Goal: Task Accomplishment & Management: Complete application form

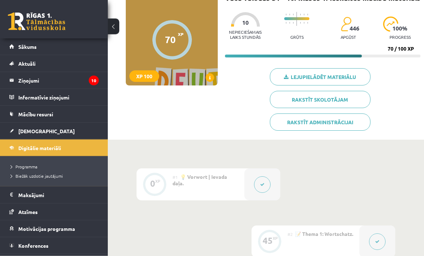
scroll to position [60, 0]
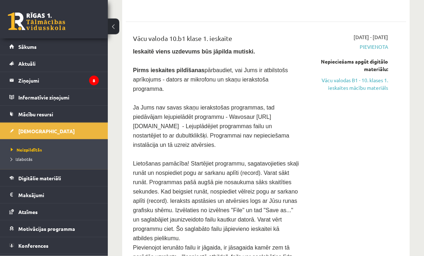
scroll to position [430, 0]
click at [199, 108] on span "Ja Jums nav savas skaņu ierakstošas programmas, tad piedāvājam lejupielādēt pro…" at bounding box center [211, 126] width 156 height 43
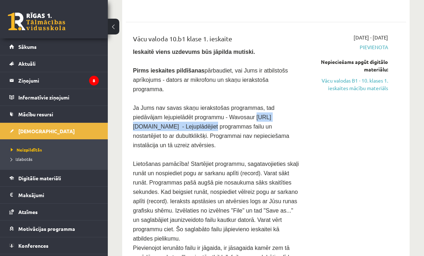
copy span "https://wavosaur.en.softonic.com -"
click at [333, 190] on div "2025-10-01 - 2025-10-15 Pievienota Nepieciešams apgūt digitālo materiālu: Vācu …" at bounding box center [349, 157] width 89 height 247
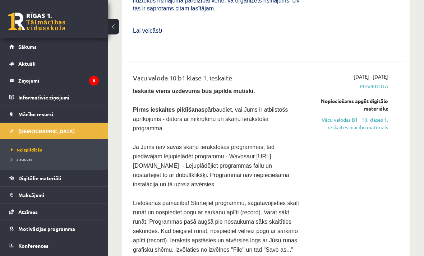
scroll to position [390, 0]
click at [380, 83] on span "Pievienota" at bounding box center [349, 87] width 78 height 8
click at [373, 83] on span "Pievienota" at bounding box center [349, 87] width 78 height 8
click at [378, 73] on div "2025-10-01 - 2025-10-15 Pievienota Nepieciešams apgūt digitālo materiālu: Vācu …" at bounding box center [349, 196] width 89 height 247
click at [361, 116] on link "Vācu valodas B1 - 10. klases 1. ieskaites mācību materiāls" at bounding box center [349, 123] width 78 height 15
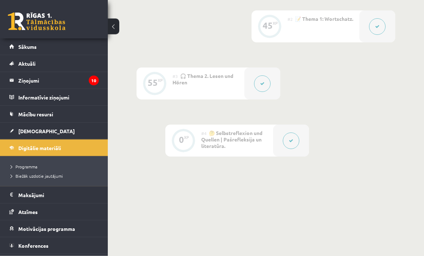
click at [289, 148] on button at bounding box center [291, 141] width 17 height 17
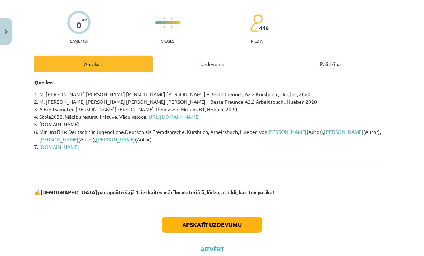
scroll to position [50, 0]
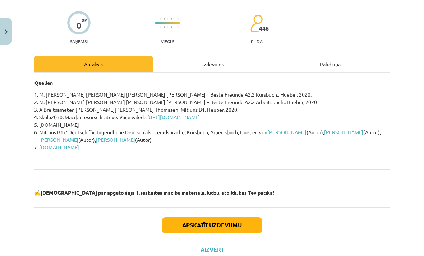
click at [239, 223] on button "Apskatīt uzdevumu" at bounding box center [212, 225] width 101 height 16
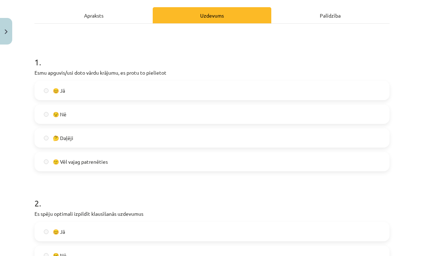
scroll to position [98, 0]
click at [187, 93] on label "😊 Jā" at bounding box center [211, 91] width 353 height 18
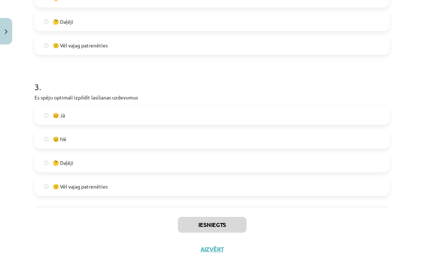
scroll to position [356, 0]
click at [215, 250] on button "Aizvērt" at bounding box center [211, 249] width 27 height 7
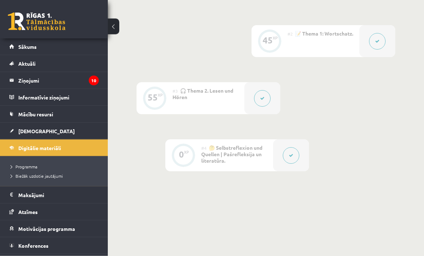
scroll to position [262, 0]
click at [38, 133] on span "[DEMOGRAPHIC_DATA]" at bounding box center [46, 131] width 56 height 6
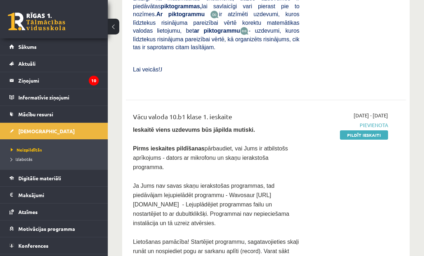
scroll to position [352, 0]
click at [347, 130] on link "Pildīt ieskaiti" at bounding box center [364, 134] width 48 height 9
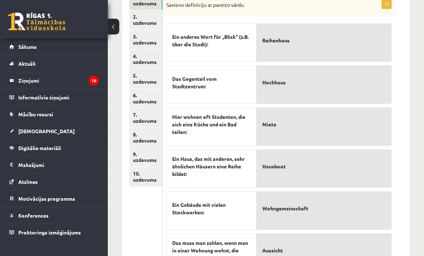
scroll to position [297, 0]
click at [149, 14] on link "2. uzdevums" at bounding box center [145, 19] width 33 height 19
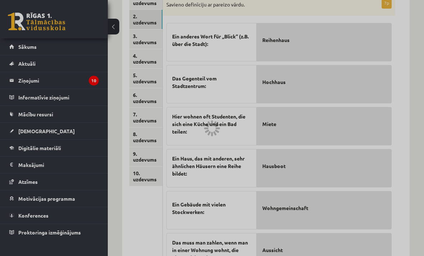
scroll to position [214, 0]
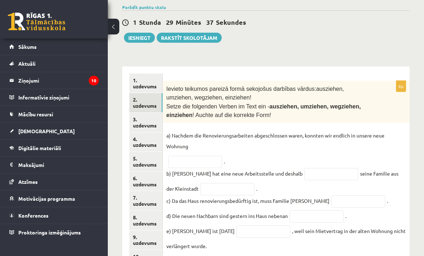
click at [153, 118] on link "3. uzdevums" at bounding box center [145, 122] width 33 height 19
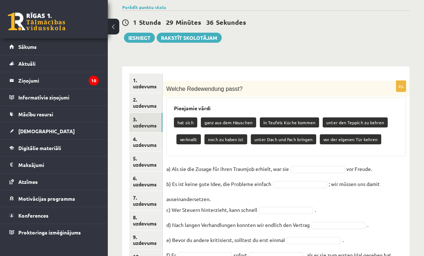
scroll to position [233, 0]
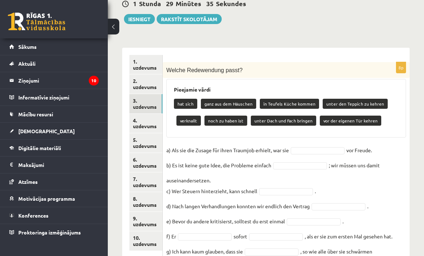
click at [142, 117] on link "4. uzdevums" at bounding box center [145, 123] width 33 height 19
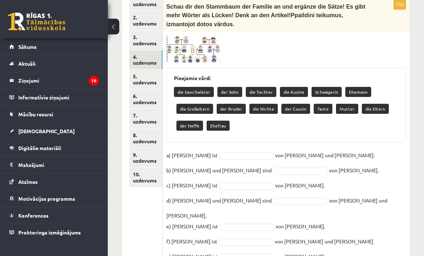
scroll to position [273, 0]
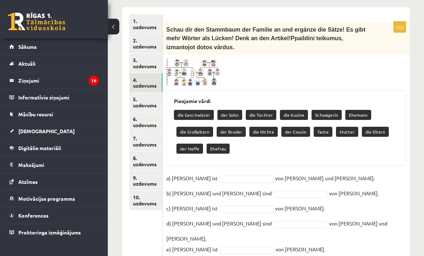
click at [154, 99] on link "5. uzdevums" at bounding box center [145, 102] width 33 height 19
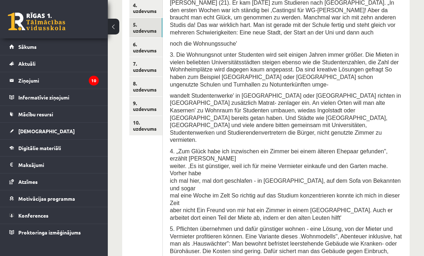
scroll to position [334, 0]
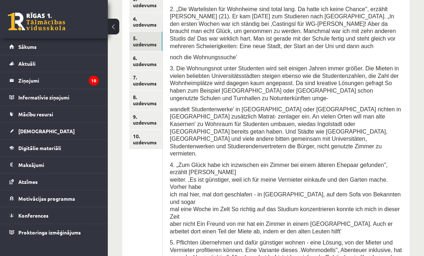
click at [151, 54] on link "6. uzdevums" at bounding box center [145, 60] width 33 height 19
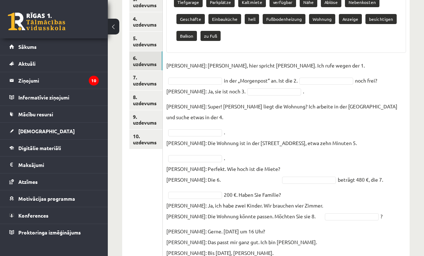
click at [146, 72] on link "7. uzdevums" at bounding box center [145, 80] width 33 height 19
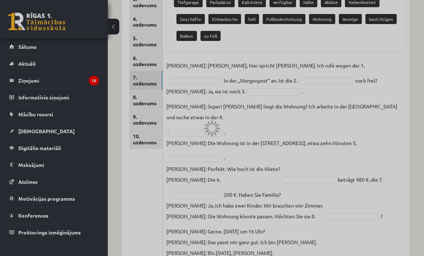
scroll to position [320, 0]
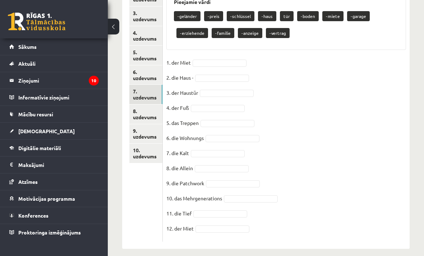
click at [155, 104] on link "8. uzdevums" at bounding box center [145, 113] width 33 height 19
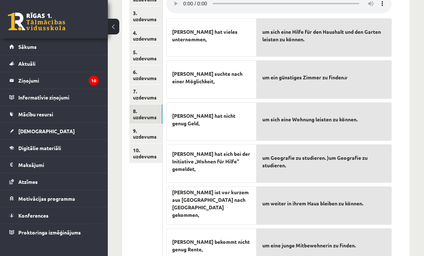
scroll to position [289, 0]
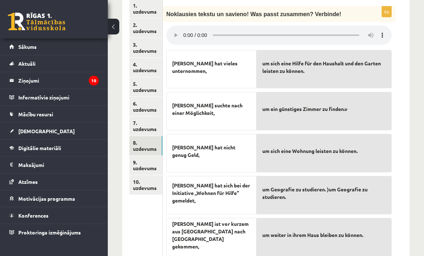
click at [149, 158] on link "9. uzdevums" at bounding box center [145, 165] width 33 height 19
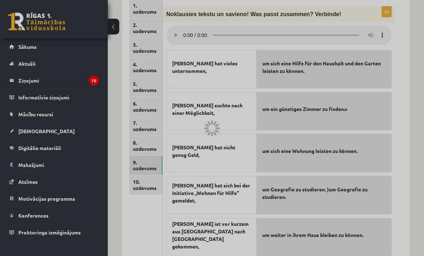
scroll to position [271, 0]
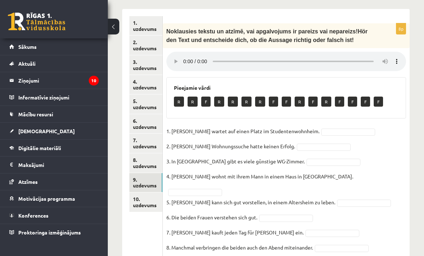
click at [148, 193] on link "10. uzdevums" at bounding box center [145, 201] width 33 height 19
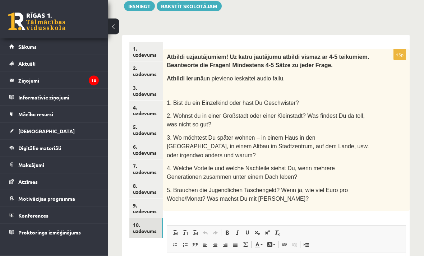
scroll to position [246, 0]
click at [148, 45] on link "1. uzdevums" at bounding box center [145, 51] width 33 height 19
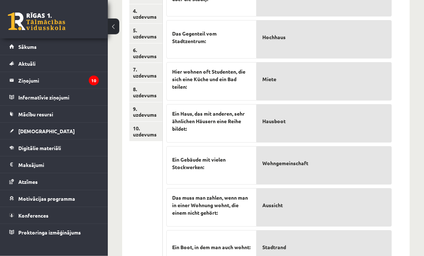
scroll to position [351, 0]
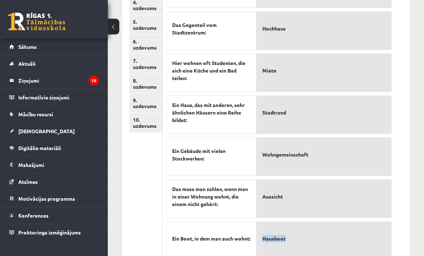
click at [402, 206] on div "7p Savieno definīciju ar pareizo vārdu. Ein anderes Wort für „Blick“ (z.B. über…" at bounding box center [286, 101] width 247 height 342
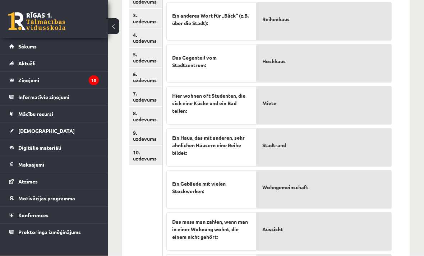
scroll to position [318, 0]
click at [400, 109] on form "7p Savieno definīciju ar pareizo vārdu. Ein anderes Wort für „Blick“ (z.B. über…" at bounding box center [286, 132] width 232 height 327
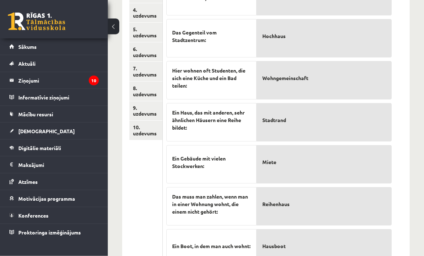
scroll to position [343, 0]
click at [399, 121] on form "7p Savieno definīciju ar pareizo vārdu. Ein anderes Wort für „Blick“ (z.B. über…" at bounding box center [286, 107] width 232 height 327
click at [400, 162] on form "7p Savieno definīciju ar pareizo vārdu. Ein anderes Wort für „Blick“ (z.B. über…" at bounding box center [286, 107] width 232 height 327
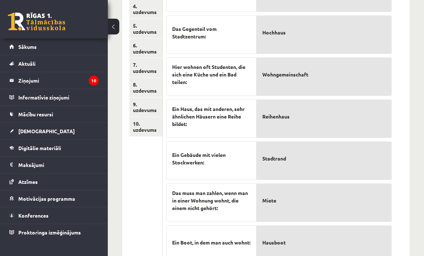
scroll to position [351, 0]
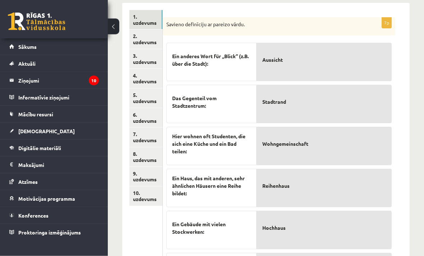
scroll to position [278, 0]
click at [149, 32] on link "2. uzdevums" at bounding box center [145, 38] width 33 height 19
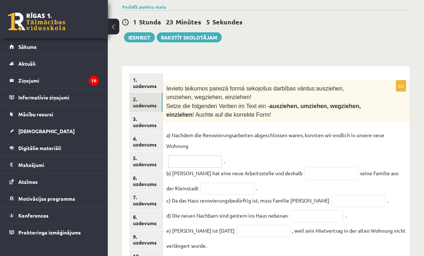
click at [200, 155] on input "text" at bounding box center [195, 161] width 54 height 12
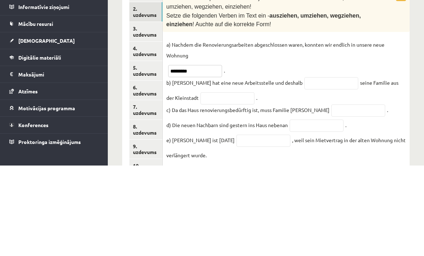
type input "*********"
click at [365, 130] on fieldset "a) Nachdem die Renovierungsarbeiten abgeschlossen waren, konnten wir endlich in…" at bounding box center [286, 190] width 240 height 121
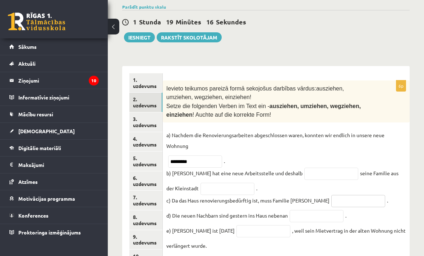
click at [331, 200] on input "text" at bounding box center [358, 201] width 54 height 12
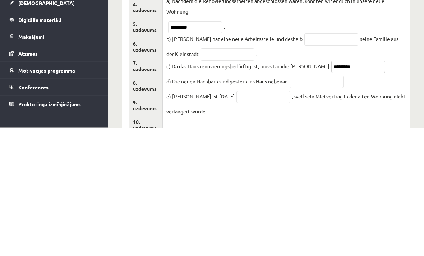
type input "*********"
click at [313, 204] on input "text" at bounding box center [316, 210] width 54 height 12
type input "*********"
click at [258, 219] on input "text" at bounding box center [263, 225] width 54 height 12
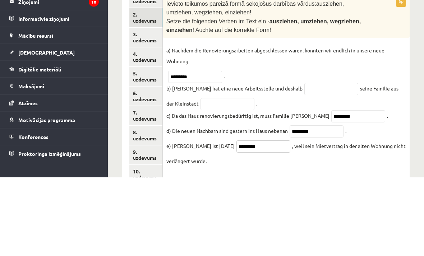
type input "*********"
click at [307, 162] on input "text" at bounding box center [331, 168] width 54 height 12
type input "***"
click at [229, 177] on input "text" at bounding box center [227, 183] width 54 height 12
type input "*"
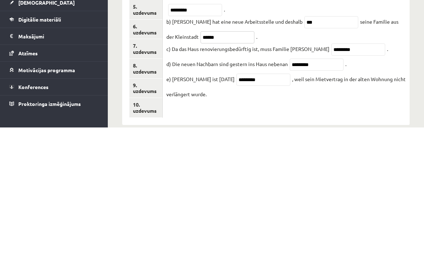
scroll to position [238, 0]
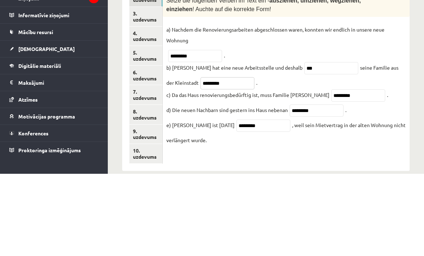
type input "*********"
click at [276, 106] on fieldset "a) Nachdem die Renovierungsarbeiten abgeschlossen waren, konnten wir endlich in…" at bounding box center [286, 166] width 240 height 121
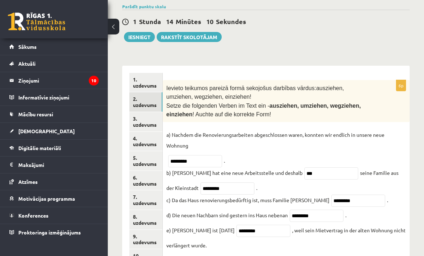
click at [149, 121] on link "3. uzdevums" at bounding box center [145, 121] width 33 height 19
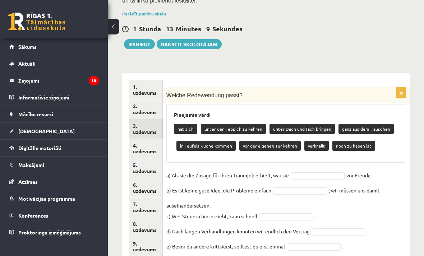
scroll to position [207, 0]
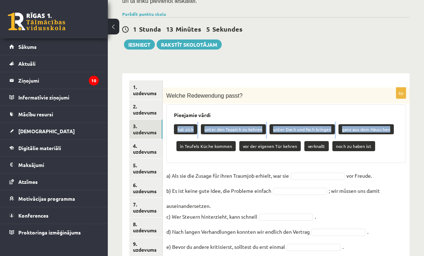
click at [389, 145] on div "hat sich unter den Teppich zu kehren unter Dach und Fach bringen ganz aus dem H…" at bounding box center [286, 139] width 224 height 34
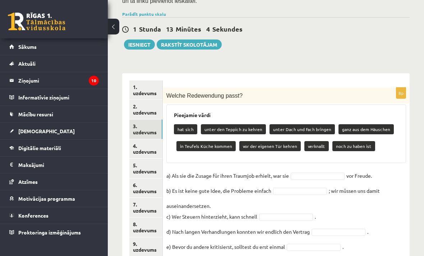
click at [357, 124] on p "ganz aus dem Häuschen" at bounding box center [365, 129] width 55 height 10
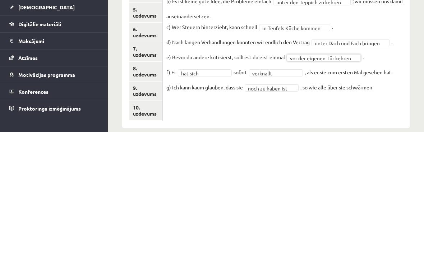
scroll to position [237, 0]
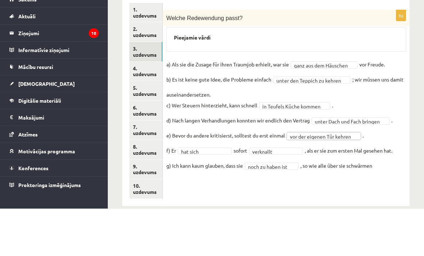
click at [148, 109] on link "4. uzdevums" at bounding box center [145, 118] width 33 height 19
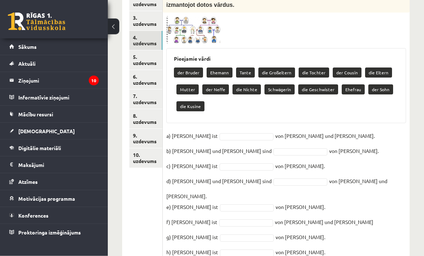
scroll to position [316, 0]
click at [206, 29] on img at bounding box center [193, 29] width 54 height 27
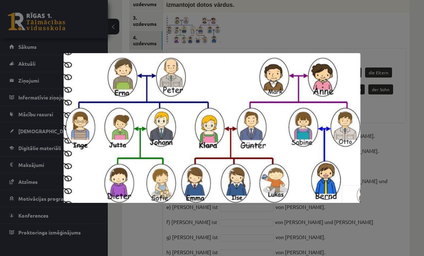
click at [384, 205] on div at bounding box center [212, 128] width 424 height 256
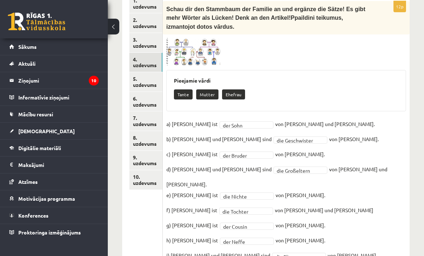
scroll to position [293, 0]
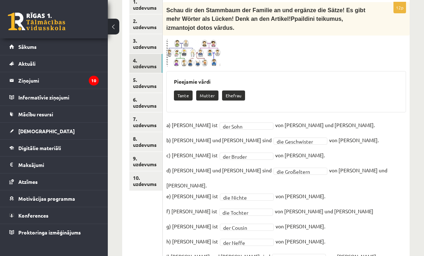
click at [148, 73] on link "5. uzdevums" at bounding box center [145, 82] width 33 height 19
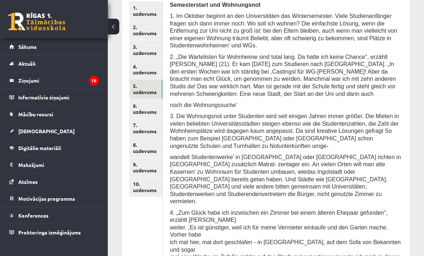
scroll to position [286, 0]
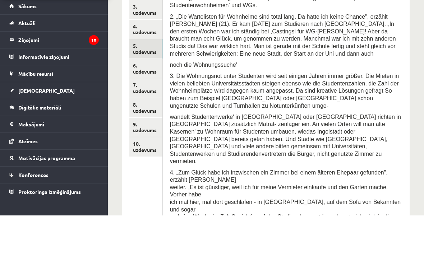
click at [153, 99] on link "6. uzdevums" at bounding box center [145, 108] width 33 height 19
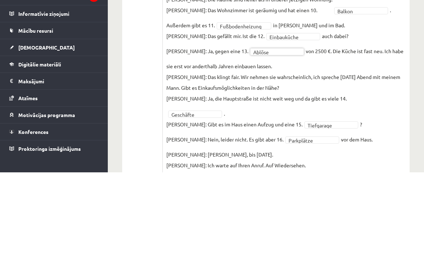
scroll to position [496, 0]
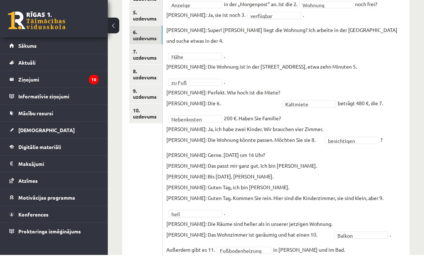
click at [151, 47] on link "7. uzdevums" at bounding box center [145, 55] width 33 height 19
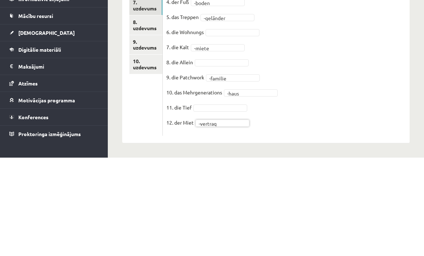
scroll to position [304, 0]
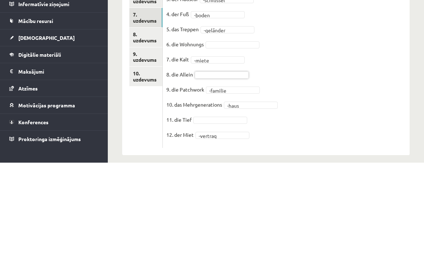
click at [315, 57] on fieldset "**********" at bounding box center [286, 147] width 240 height 181
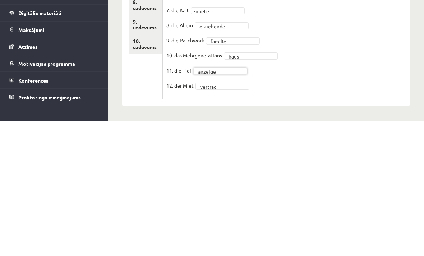
scroll to position [287, 0]
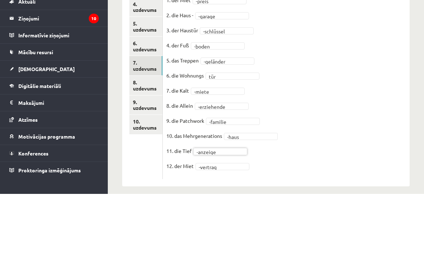
click at [145, 138] on link "8. uzdevums" at bounding box center [145, 147] width 33 height 19
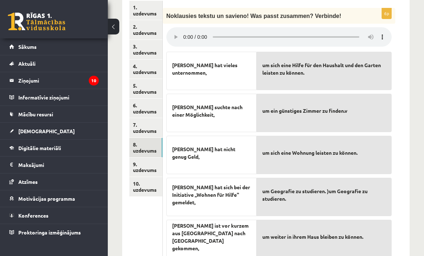
click at [185, 27] on audio at bounding box center [278, 36] width 225 height 19
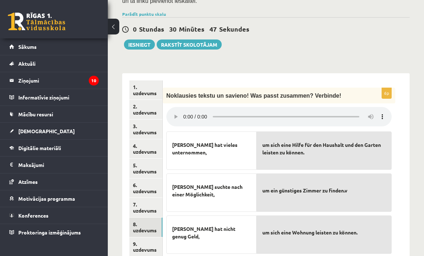
scroll to position [207, 0]
click at [187, 107] on audio at bounding box center [278, 116] width 225 height 19
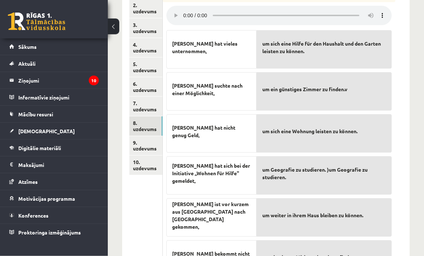
scroll to position [308, 0]
click at [186, 9] on audio at bounding box center [278, 15] width 225 height 19
click at [183, 8] on audio at bounding box center [278, 15] width 225 height 19
click at [181, 6] on audio at bounding box center [278, 15] width 225 height 19
click at [183, 6] on audio at bounding box center [278, 15] width 225 height 19
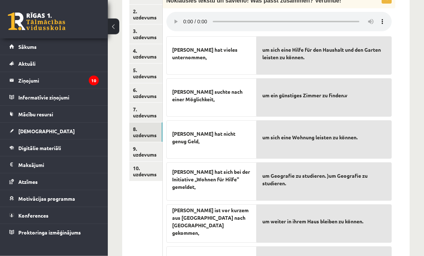
scroll to position [303, 0]
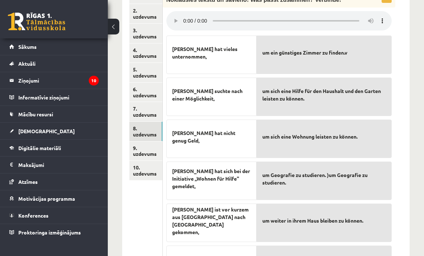
click at [350, 90] on p "um sich eine Hilfe für den Haushalt und den Garten leisten zu können." at bounding box center [324, 94] width 124 height 23
click at [398, 225] on form "6p Noklausies tekstu un savieno! Was passt zusammen? Verbinde! Simone hat viele…" at bounding box center [286, 136] width 232 height 303
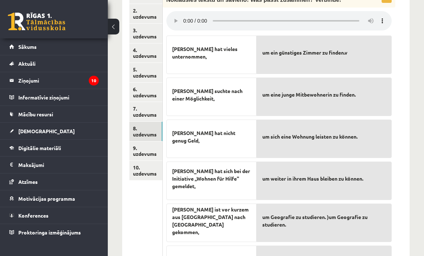
click at [400, 192] on form "6p Noklausies tekstu un savieno! Was passt zusammen? Verbinde! Simone hat viele…" at bounding box center [286, 136] width 232 height 303
click at [149, 141] on link "9. uzdevums" at bounding box center [145, 150] width 33 height 19
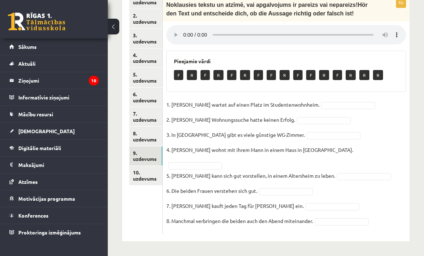
scroll to position [249, 0]
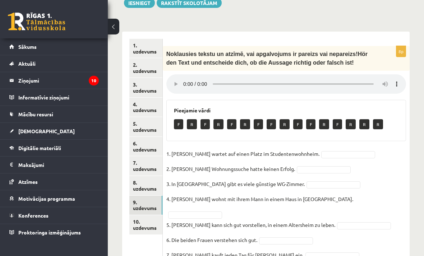
click at [183, 76] on audio at bounding box center [286, 83] width 240 height 19
click at [185, 74] on audio at bounding box center [286, 83] width 240 height 19
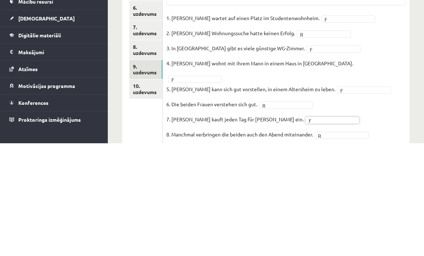
scroll to position [0, 0]
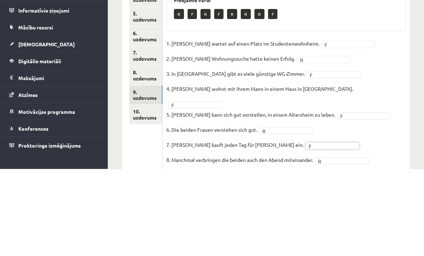
click at [149, 192] on link "10. uzdevums" at bounding box center [145, 201] width 33 height 19
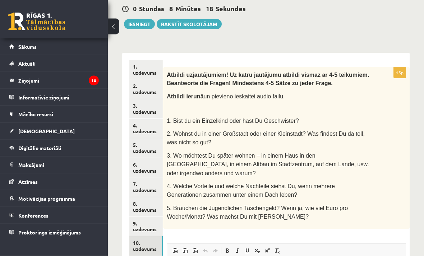
scroll to position [228, 0]
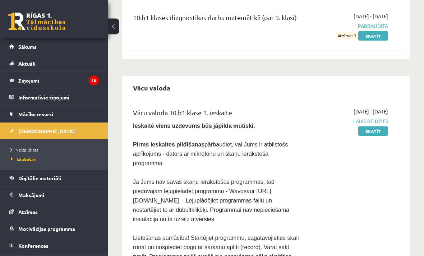
scroll to position [991, 0]
click at [376, 126] on link "Skatīt" at bounding box center [373, 130] width 30 height 9
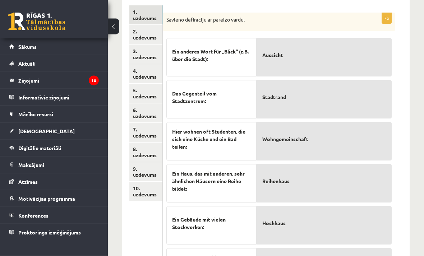
scroll to position [265, 0]
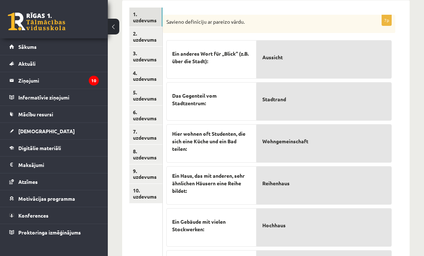
click at [145, 185] on link "10. uzdevums" at bounding box center [145, 193] width 33 height 19
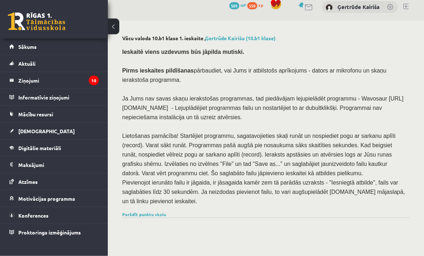
scroll to position [0, 0]
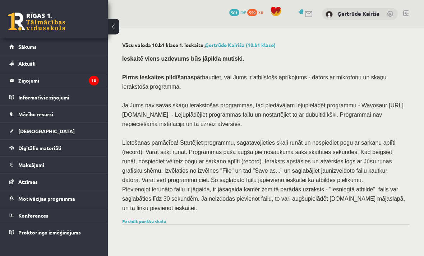
click at [37, 84] on legend "Ziņojumi 10" at bounding box center [58, 80] width 80 height 17
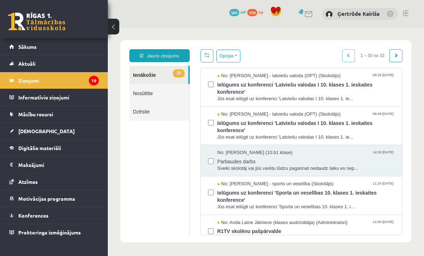
click at [181, 59] on link "Jauns ziņojums" at bounding box center [159, 55] width 60 height 13
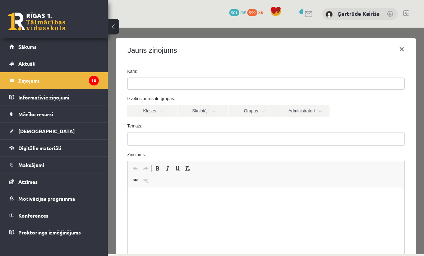
click at [217, 85] on ul at bounding box center [265, 83] width 277 height 11
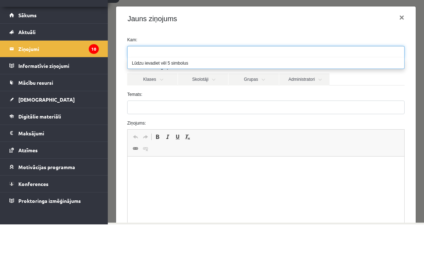
click at [277, 36] on div "Kam: Izvēlies adresātu grupas: Klases Skolotāji Grupas Administratori 10.b1 kla…" at bounding box center [265, 152] width 299 height 243
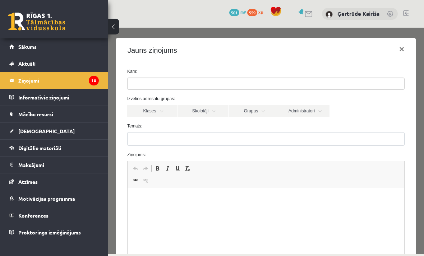
click at [208, 110] on link "Skolotāji" at bounding box center [203, 111] width 50 height 12
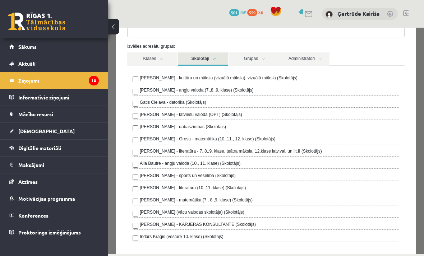
scroll to position [52, 0]
click at [209, 211] on label "Inga Volfa (vācu valodas skolotāja) (Skolotājs)" at bounding box center [192, 213] width 104 height 6
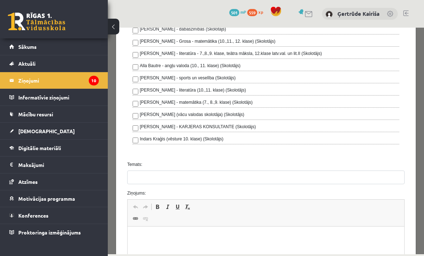
scroll to position [151, 0]
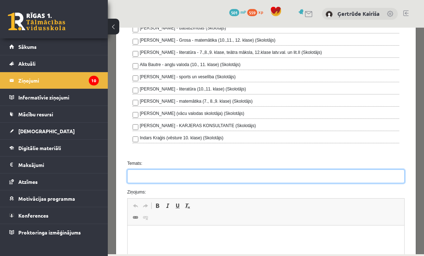
click at [220, 177] on input "Temats:" at bounding box center [265, 176] width 277 height 14
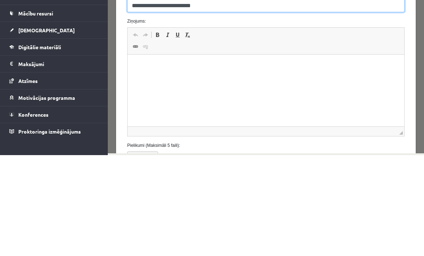
scroll to position [222, 0]
type input "**********"
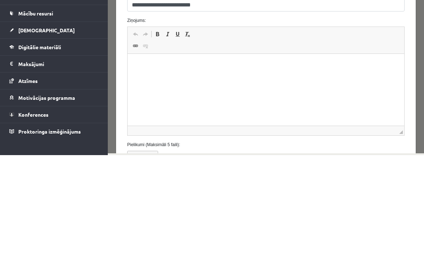
click at [214, 76] on html at bounding box center [265, 65] width 277 height 22
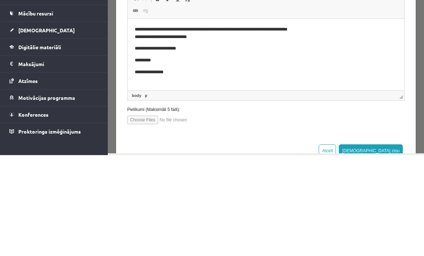
scroll to position [257, 0]
click at [149, 123] on input "file" at bounding box center [168, 120] width 82 height 9
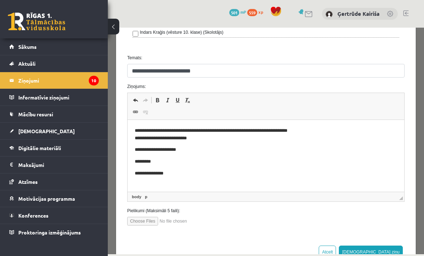
click at [190, 222] on input "file" at bounding box center [168, 221] width 82 height 9
click at [177, 222] on input "file" at bounding box center [168, 221] width 82 height 9
click at [209, 224] on input "file" at bounding box center [168, 221] width 82 height 9
click at [184, 222] on input "file" at bounding box center [168, 221] width 82 height 9
click at [171, 212] on label "Pielikumi (Maksimāli 5 faili):" at bounding box center [266, 211] width 288 height 6
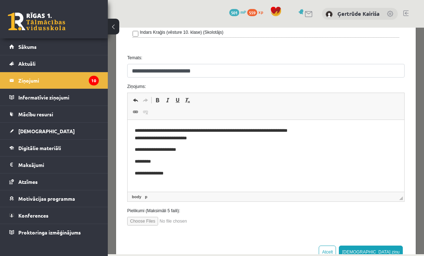
click at [187, 222] on input "file" at bounding box center [168, 221] width 82 height 9
click at [135, 110] on span at bounding box center [136, 112] width 6 height 6
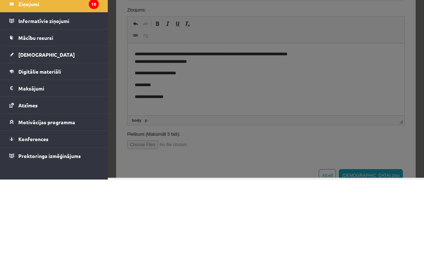
scroll to position [0, 0]
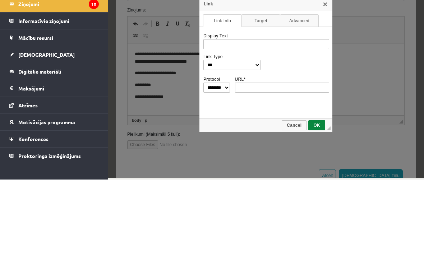
click at [362, 96] on div "**********" at bounding box center [266, 64] width 316 height 227
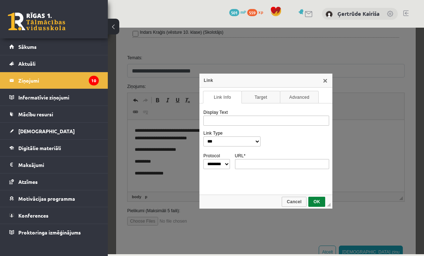
click at [167, 250] on div "**********" at bounding box center [266, 141] width 316 height 227
click at [190, 243] on div "**********" at bounding box center [266, 141] width 316 height 227
click at [325, 83] on link "X" at bounding box center [325, 81] width 6 height 6
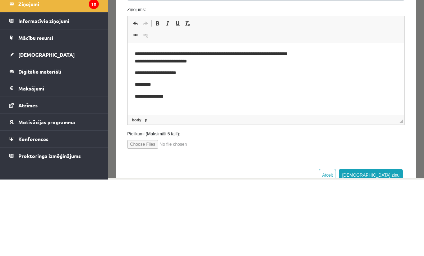
scroll to position [257, 0]
click at [263, 108] on html "**********" at bounding box center [265, 75] width 277 height 64
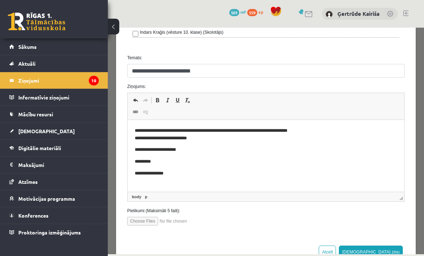
click at [190, 222] on input "file" at bounding box center [168, 221] width 82 height 9
type input "**********"
click at [389, 254] on button "Sūtīt ziņu" at bounding box center [371, 252] width 64 height 13
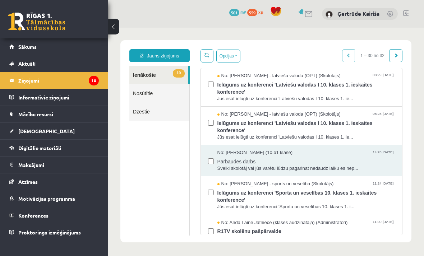
scroll to position [0, 0]
click at [32, 132] on span "[DEMOGRAPHIC_DATA]" at bounding box center [46, 131] width 56 height 6
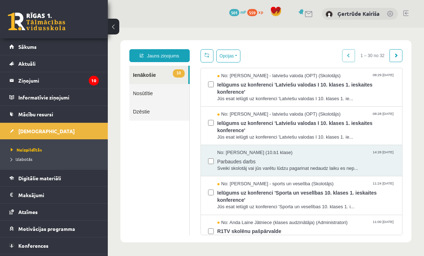
click at [26, 133] on span "[DEMOGRAPHIC_DATA]" at bounding box center [46, 131] width 56 height 6
click at [33, 135] on link "[DEMOGRAPHIC_DATA]" at bounding box center [53, 131] width 89 height 17
click at [36, 133] on span "[DEMOGRAPHIC_DATA]" at bounding box center [46, 131] width 56 height 6
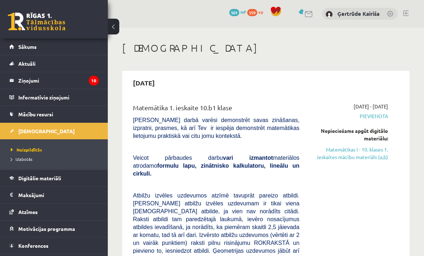
click at [338, 160] on link "Matemātikas I - 10. klases 1. ieskaites mācību materiāls (a,b)" at bounding box center [349, 153] width 78 height 15
click at [338, 156] on link "Matemātikas I - 10. klases 1. ieskaites mācību materiāls (a,b)" at bounding box center [349, 153] width 78 height 15
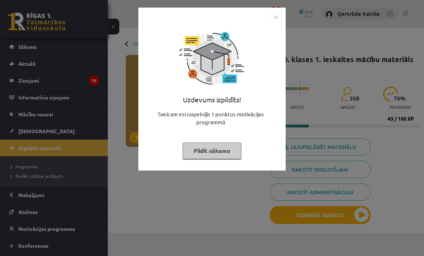
click at [222, 153] on button "Pildīt nākamo" at bounding box center [211, 151] width 59 height 17
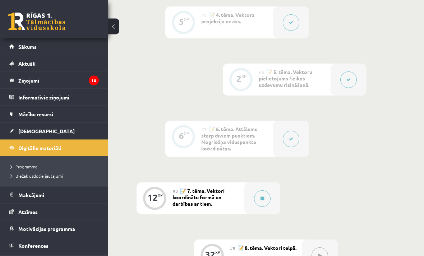
scroll to position [512, 0]
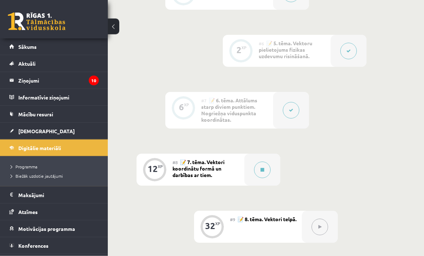
click at [259, 174] on button at bounding box center [262, 170] width 17 height 17
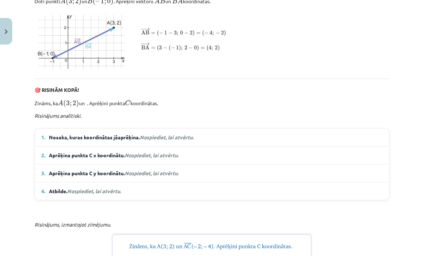
scroll to position [372, 0]
click at [206, 141] on summary "1. Nosaka, kuras koordinātas jāaprēķina. Nospiediet, lai atvērtu." at bounding box center [211, 137] width 341 height 8
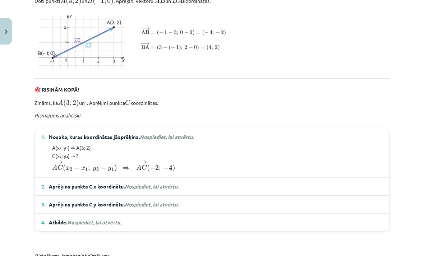
click at [176, 190] on em "Nospiediet, lai atvērtu." at bounding box center [152, 186] width 54 height 6
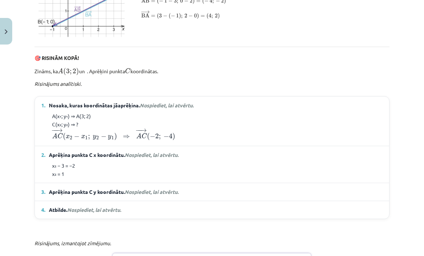
scroll to position [404, 0]
click at [197, 195] on summary "3. Aprēķina punkta C y koordinātu. Nospiediet, lai atvērtu." at bounding box center [211, 192] width 341 height 8
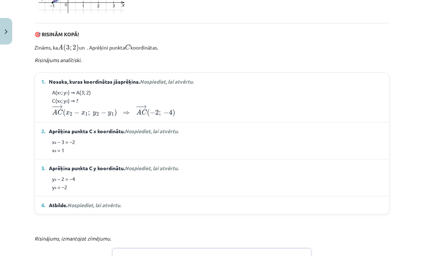
scroll to position [428, 0]
click at [164, 208] on summary "4. Atbilde. Nospiediet, lai atvērtu." at bounding box center [211, 205] width 341 height 8
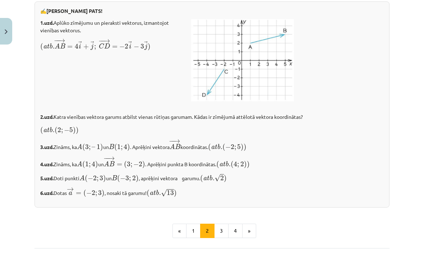
scroll to position [1241, 0]
